Goal: Information Seeking & Learning: Learn about a topic

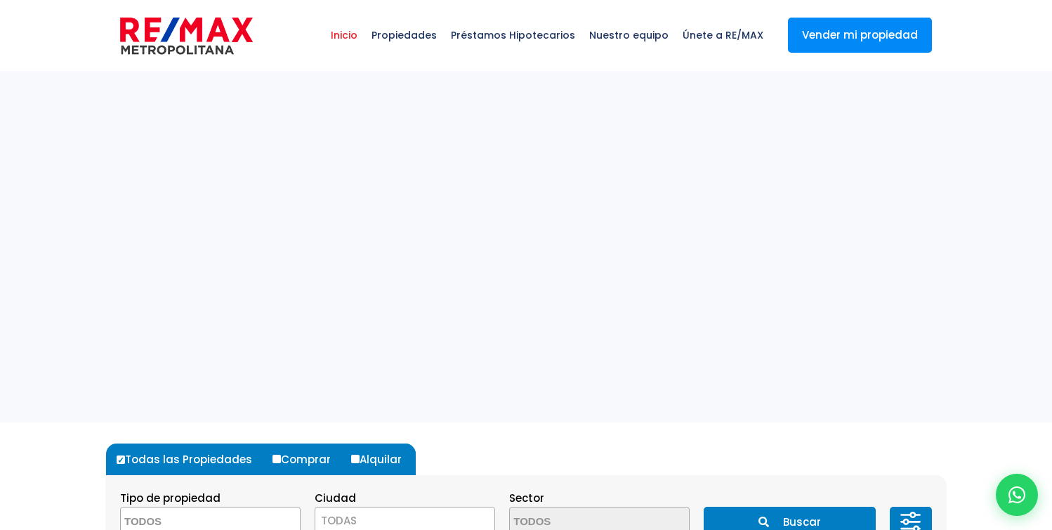
select select
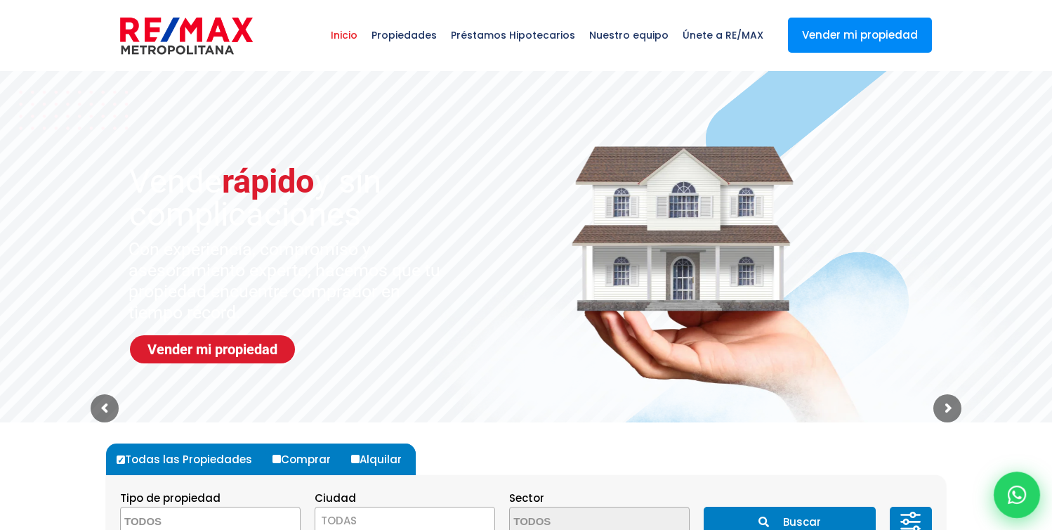
click at [1019, 500] on icon at bounding box center [1017, 494] width 18 height 18
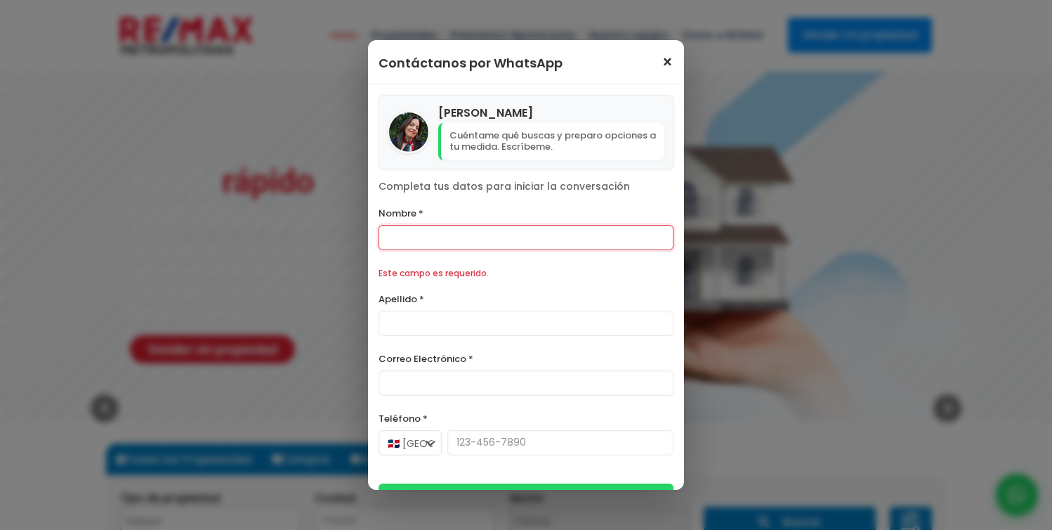
scroll to position [154, 0]
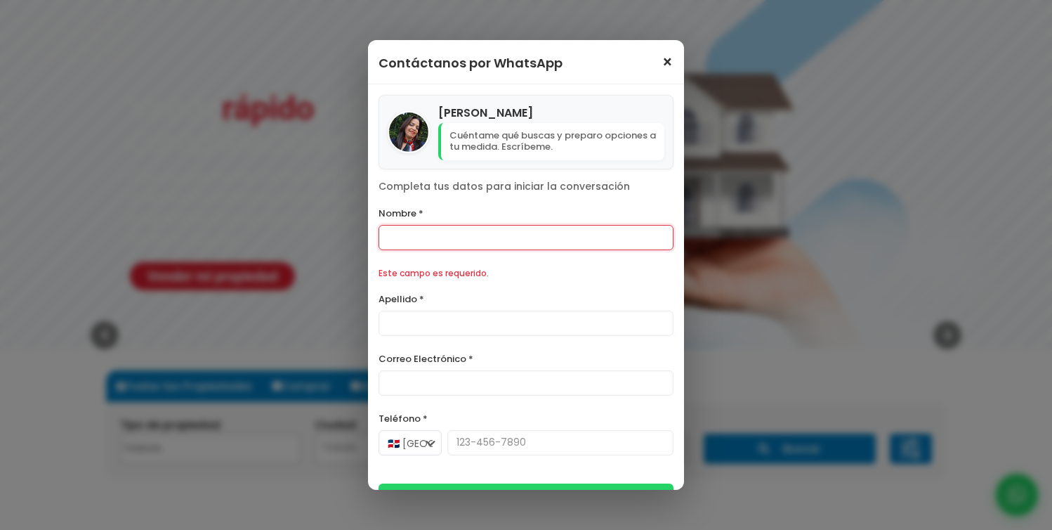
click at [665, 61] on span "×" at bounding box center [668, 62] width 12 height 17
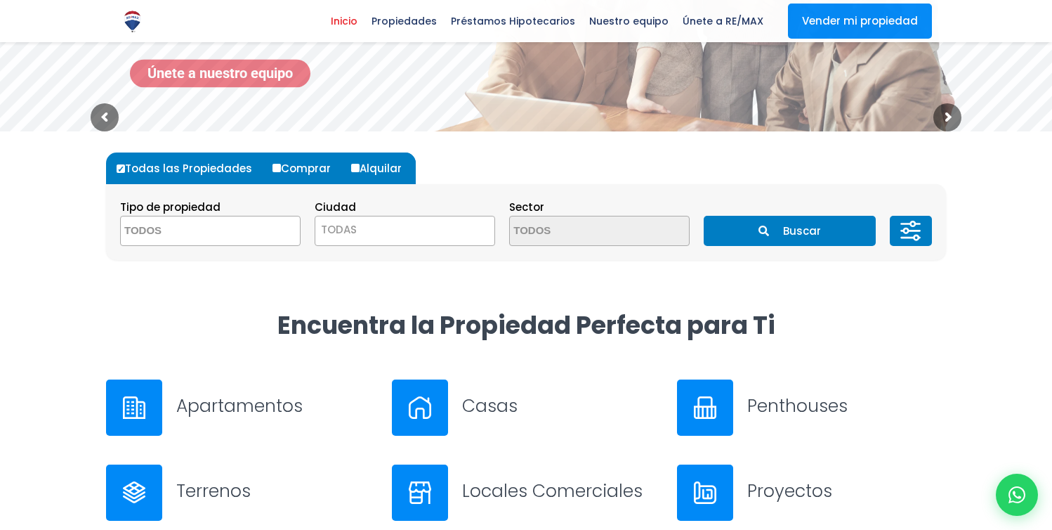
scroll to position [228, 0]
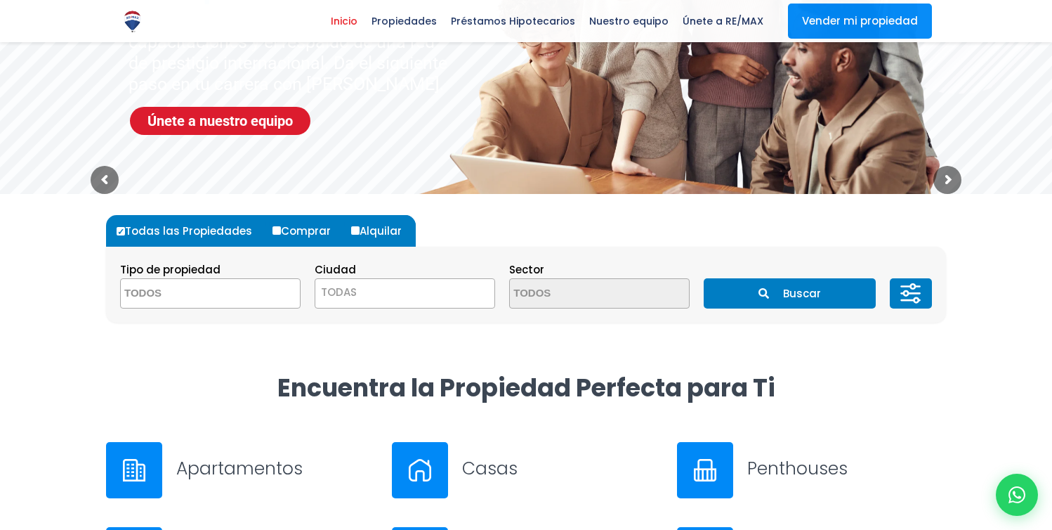
click at [239, 464] on h3 "Apartamentos" at bounding box center [275, 468] width 199 height 25
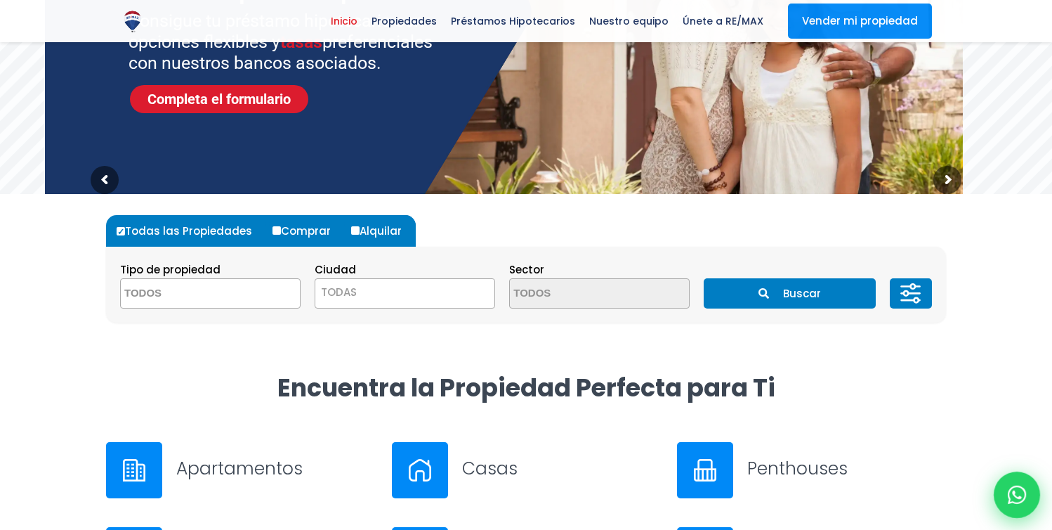
click at [1025, 499] on icon at bounding box center [1017, 494] width 18 height 18
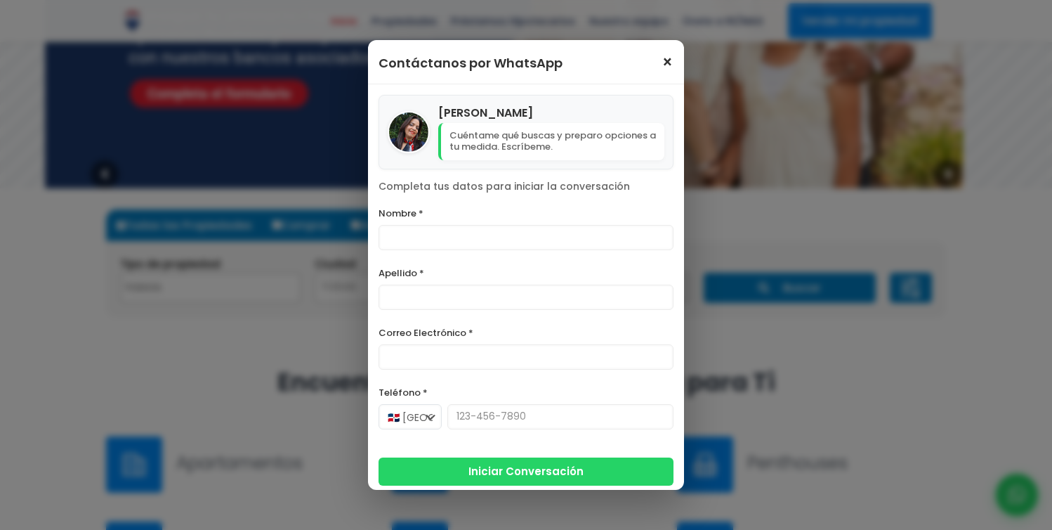
click at [666, 60] on span "×" at bounding box center [668, 62] width 12 height 17
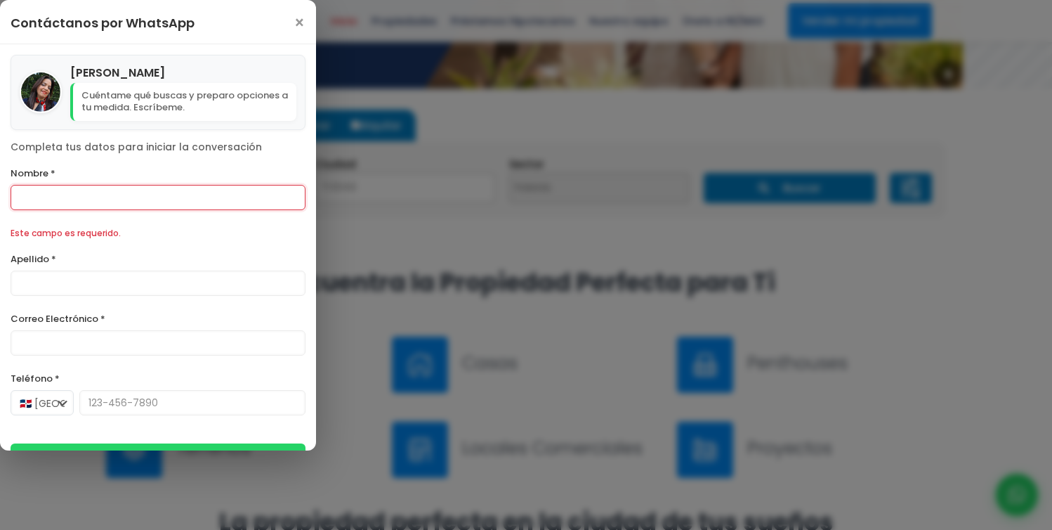
scroll to position [382, 0]
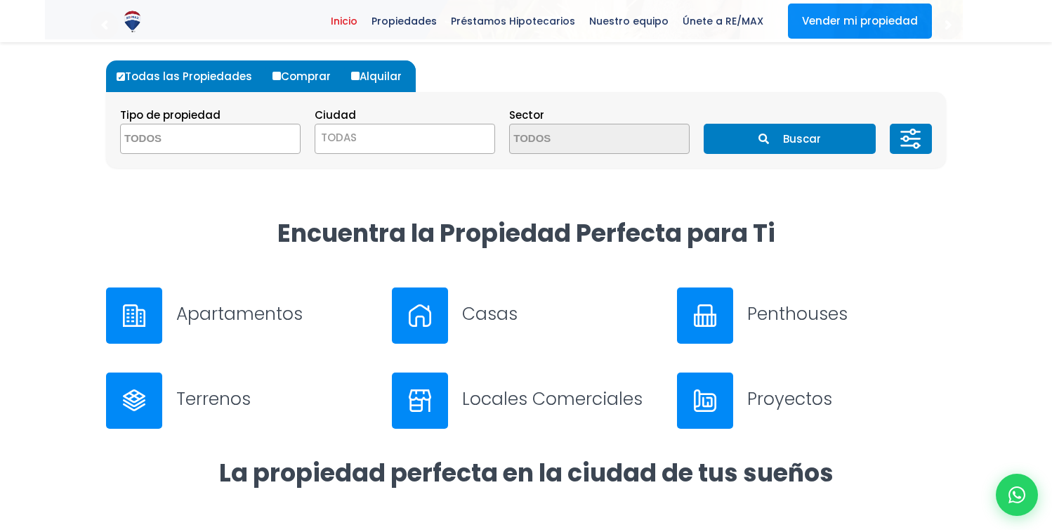
click at [223, 316] on h3 "Apartamentos" at bounding box center [275, 313] width 199 height 25
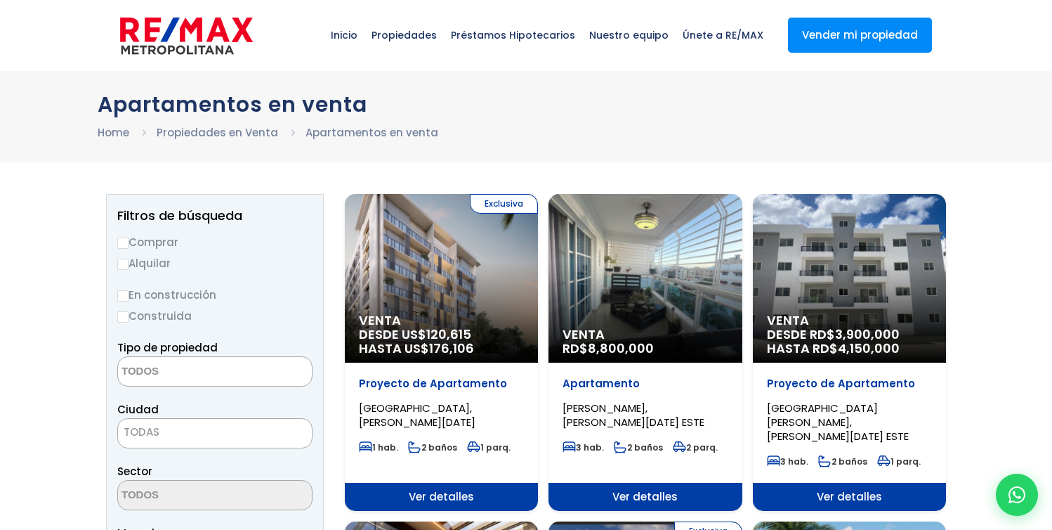
select select
click at [388, 284] on div "Exclusiva Venta DESDE US$ 120,615 HASTA US$ 176,106" at bounding box center [441, 278] width 193 height 169
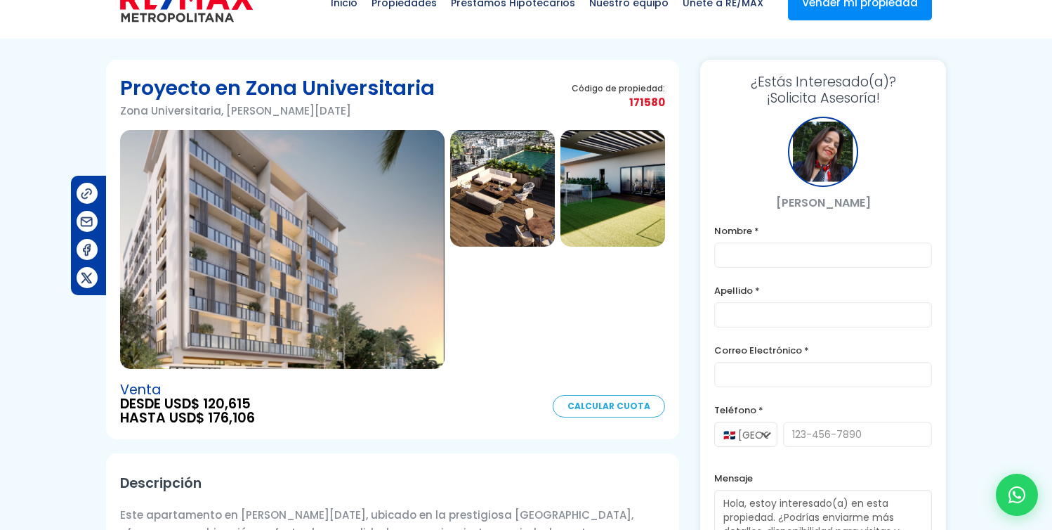
scroll to position [31, 0]
